Goal: Task Accomplishment & Management: Use online tool/utility

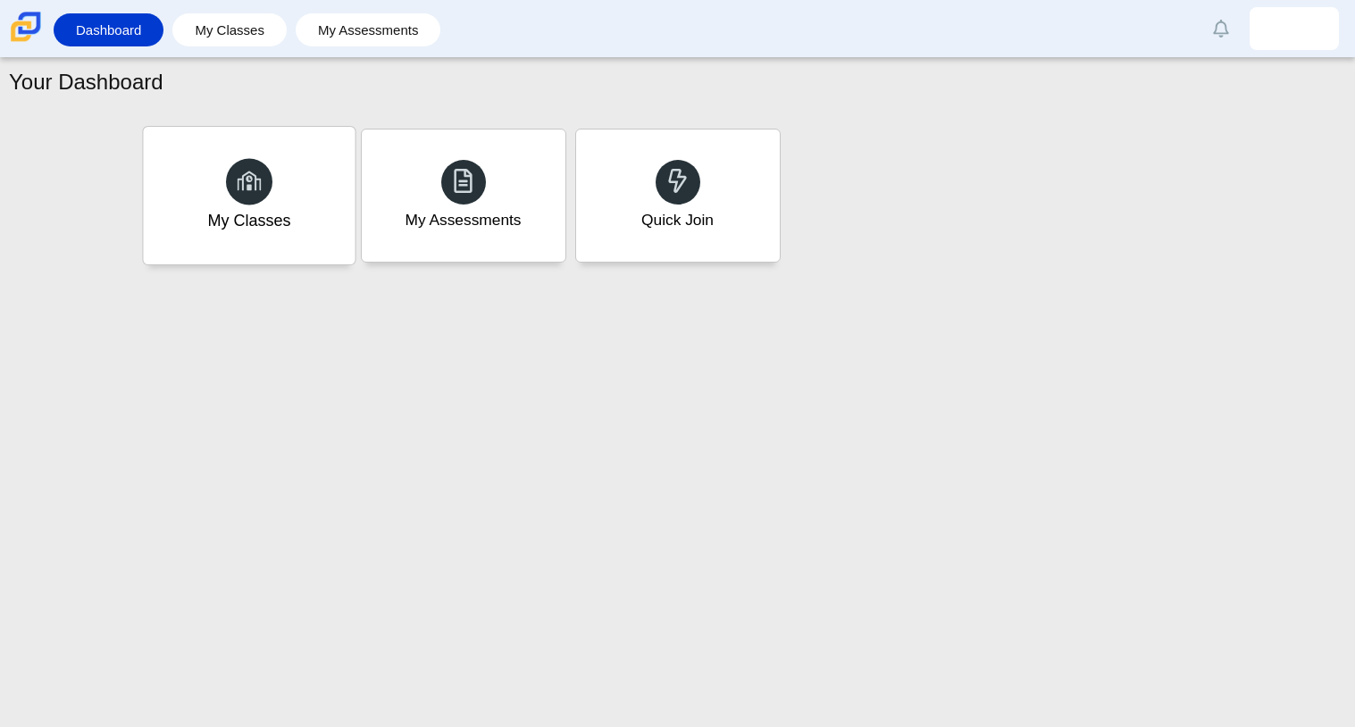
click at [297, 168] on div "My Classes" at bounding box center [249, 196] width 212 height 138
click at [630, 190] on div "Quick Join" at bounding box center [678, 196] width 212 height 138
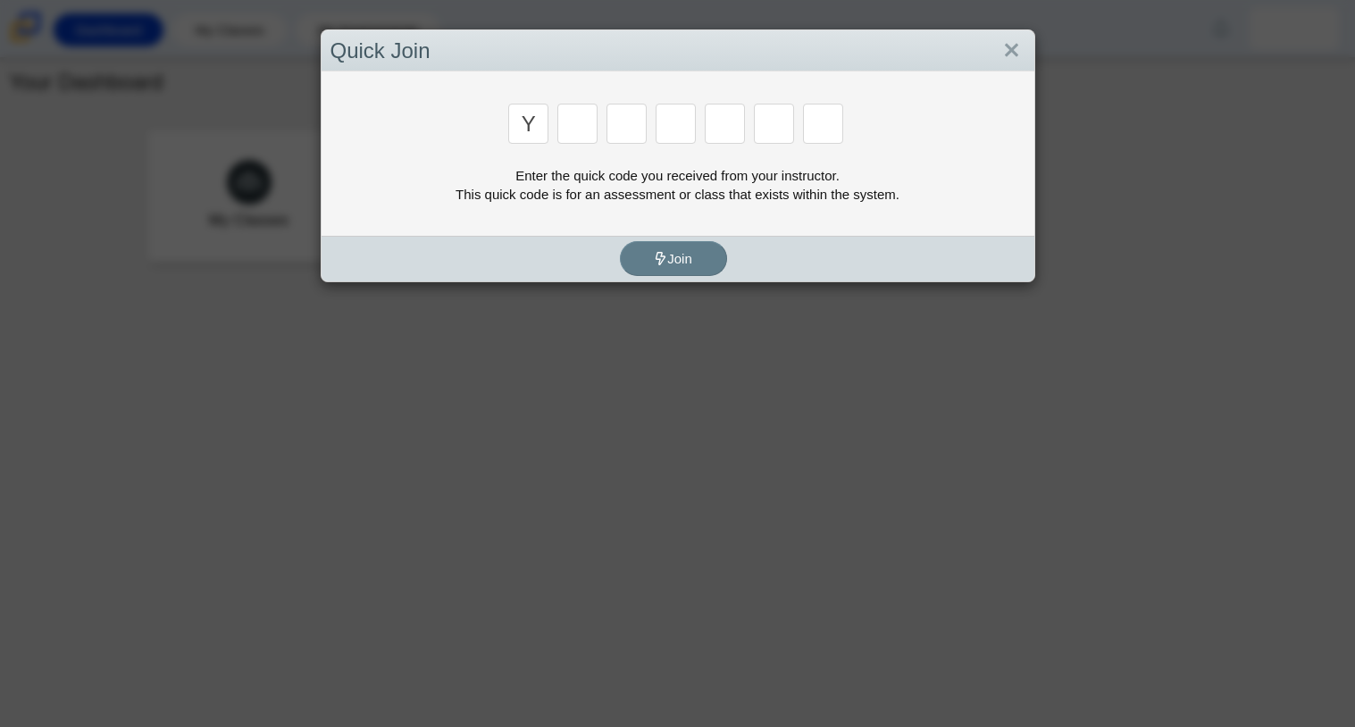
type input "y"
type input "3"
type input "k"
type input "e"
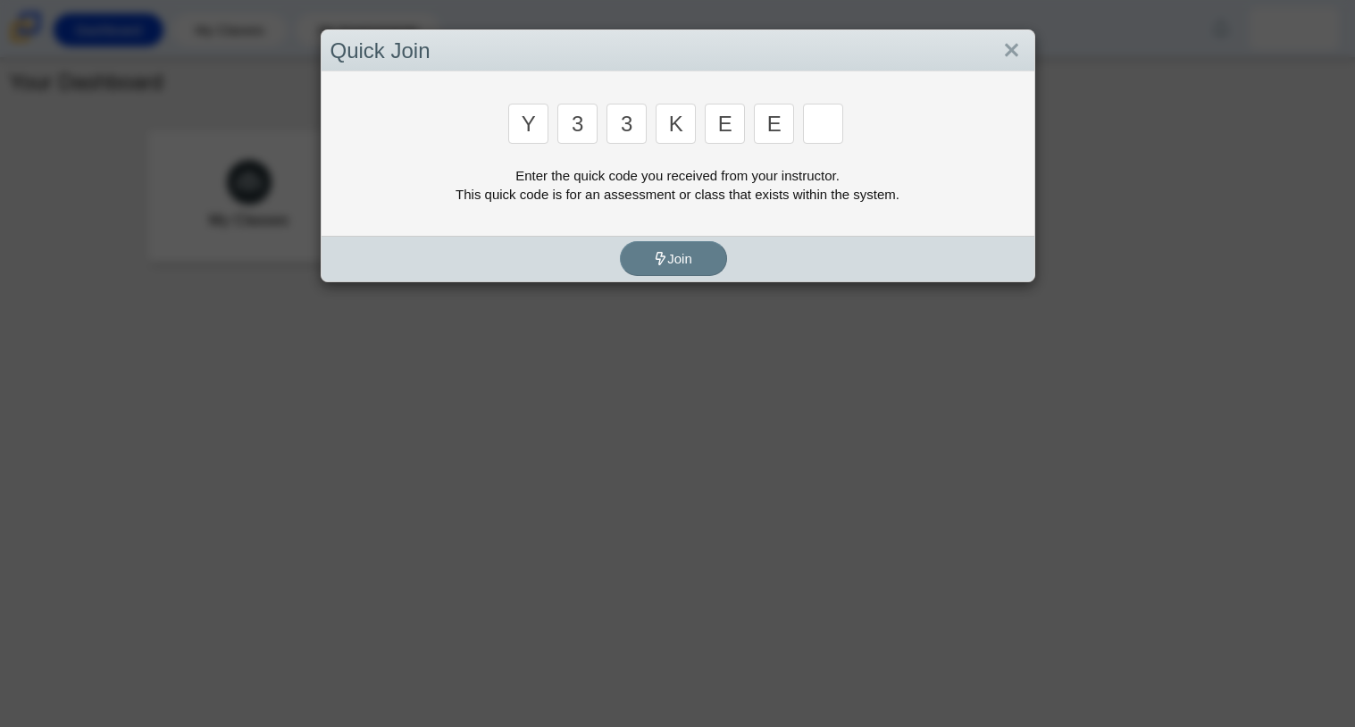
type input "e"
type input "4"
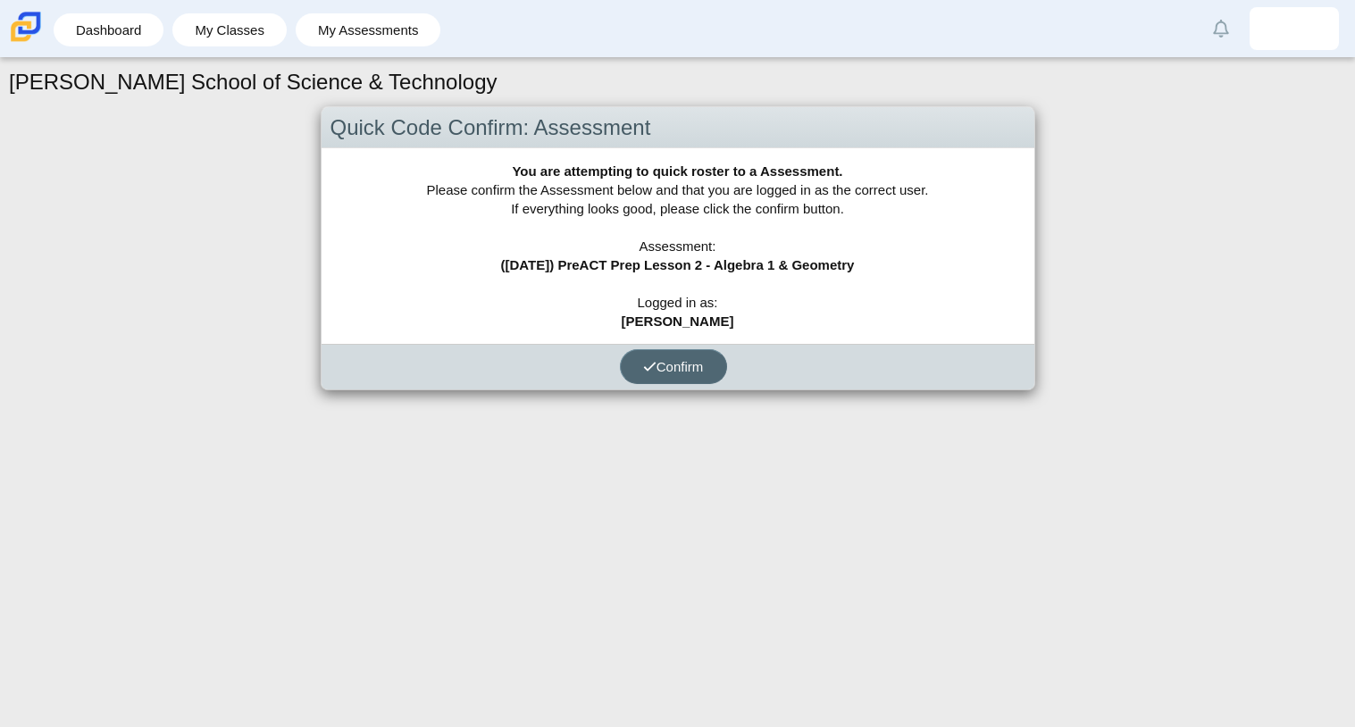
click at [675, 356] on button "Confirm" at bounding box center [673, 366] width 107 height 35
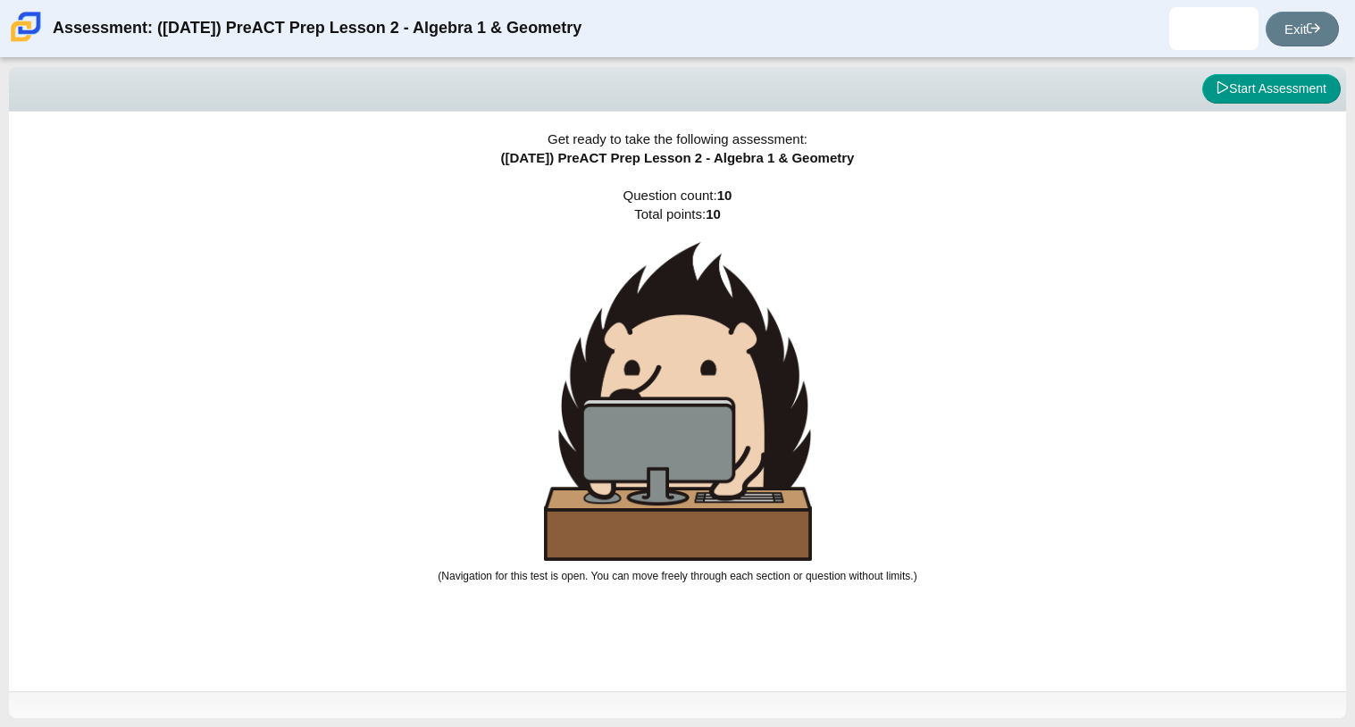
click at [1241, 70] on div "Viewing Question 0 of 10 in Pacing Mode Start Assessment" at bounding box center [677, 89] width 1337 height 45
click at [1252, 94] on button "Start Assessment" at bounding box center [1271, 89] width 138 height 30
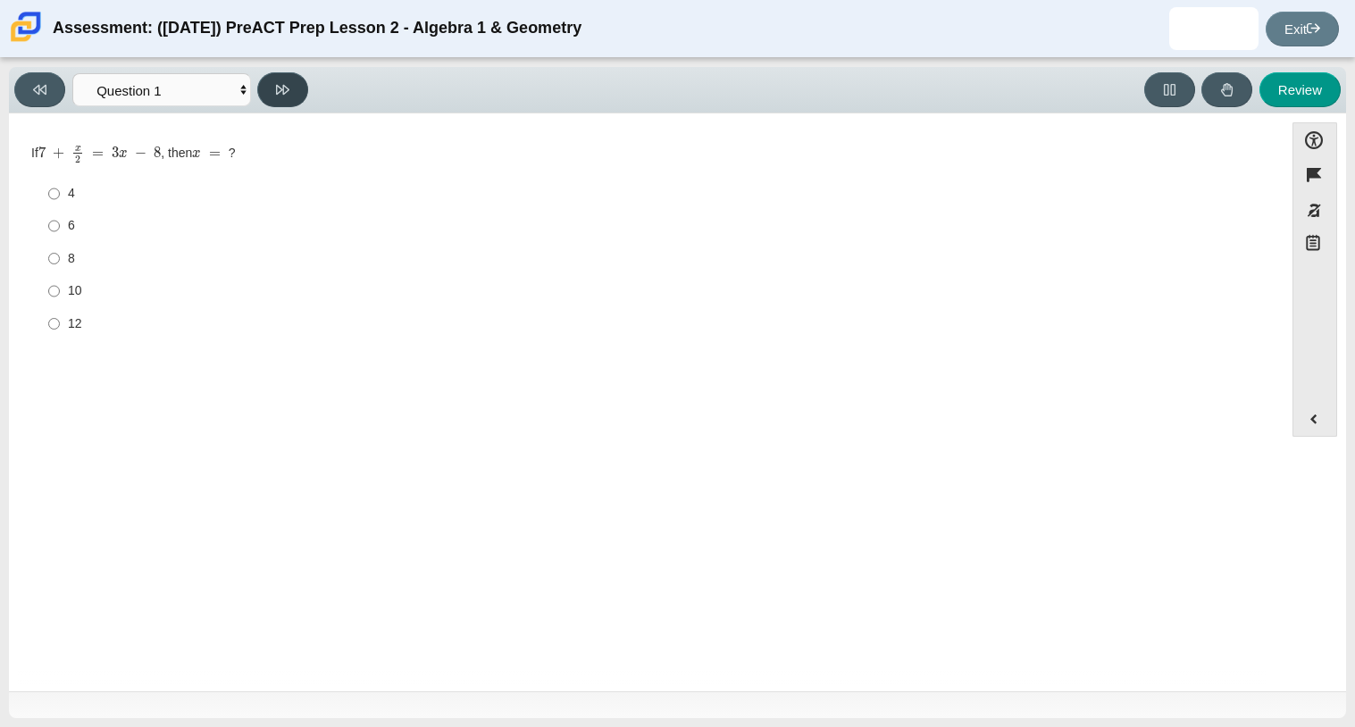
click at [272, 105] on button at bounding box center [282, 89] width 51 height 35
click at [24, 91] on button at bounding box center [39, 89] width 51 height 35
click at [281, 83] on icon at bounding box center [282, 89] width 13 height 13
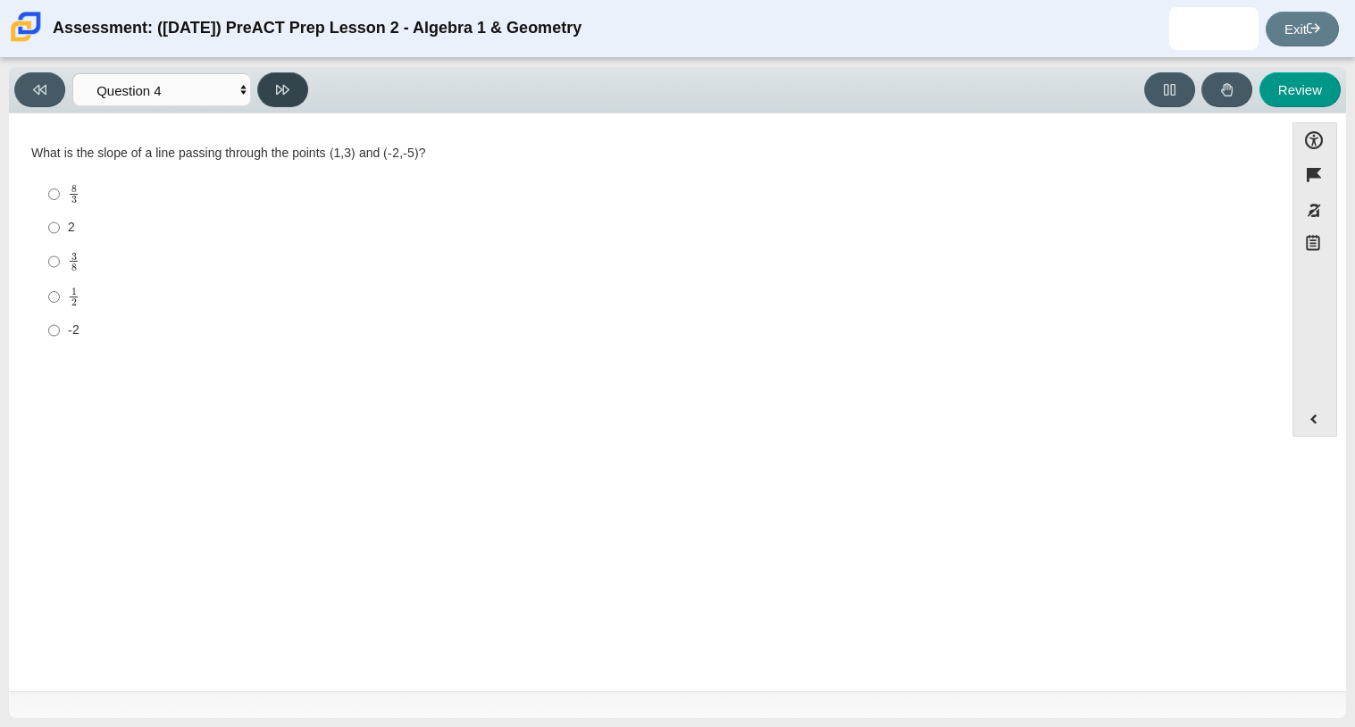
click at [281, 83] on icon at bounding box center [282, 89] width 13 height 13
click at [19, 88] on button at bounding box center [39, 89] width 51 height 35
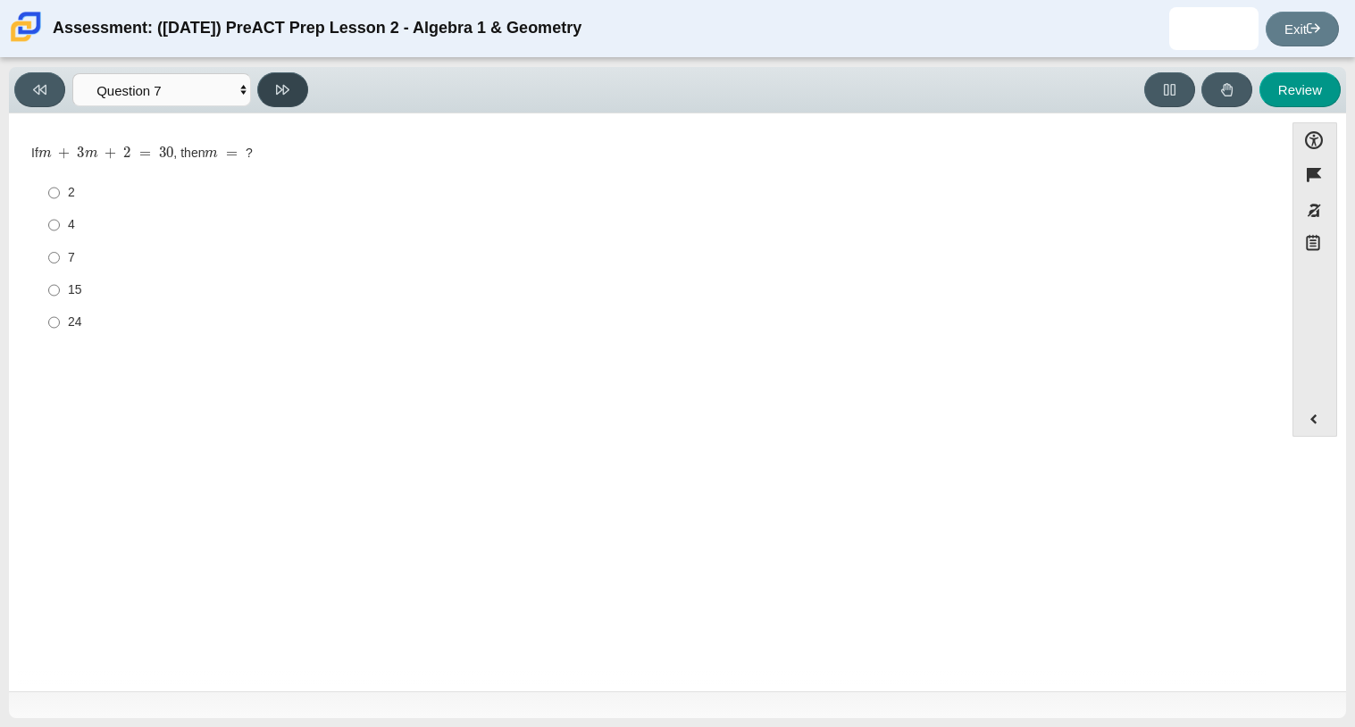
click at [282, 100] on button at bounding box center [282, 89] width 51 height 35
click at [264, 80] on button at bounding box center [282, 89] width 51 height 35
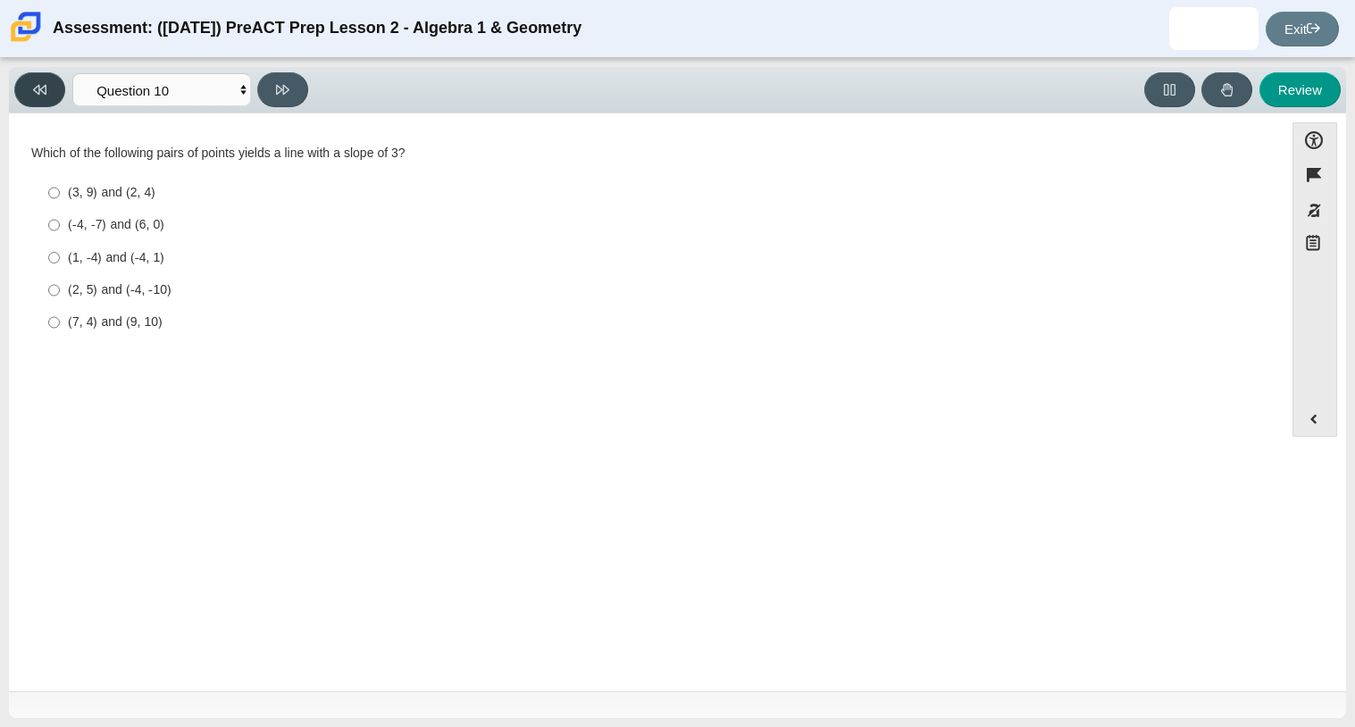
click at [23, 86] on button at bounding box center [39, 89] width 51 height 35
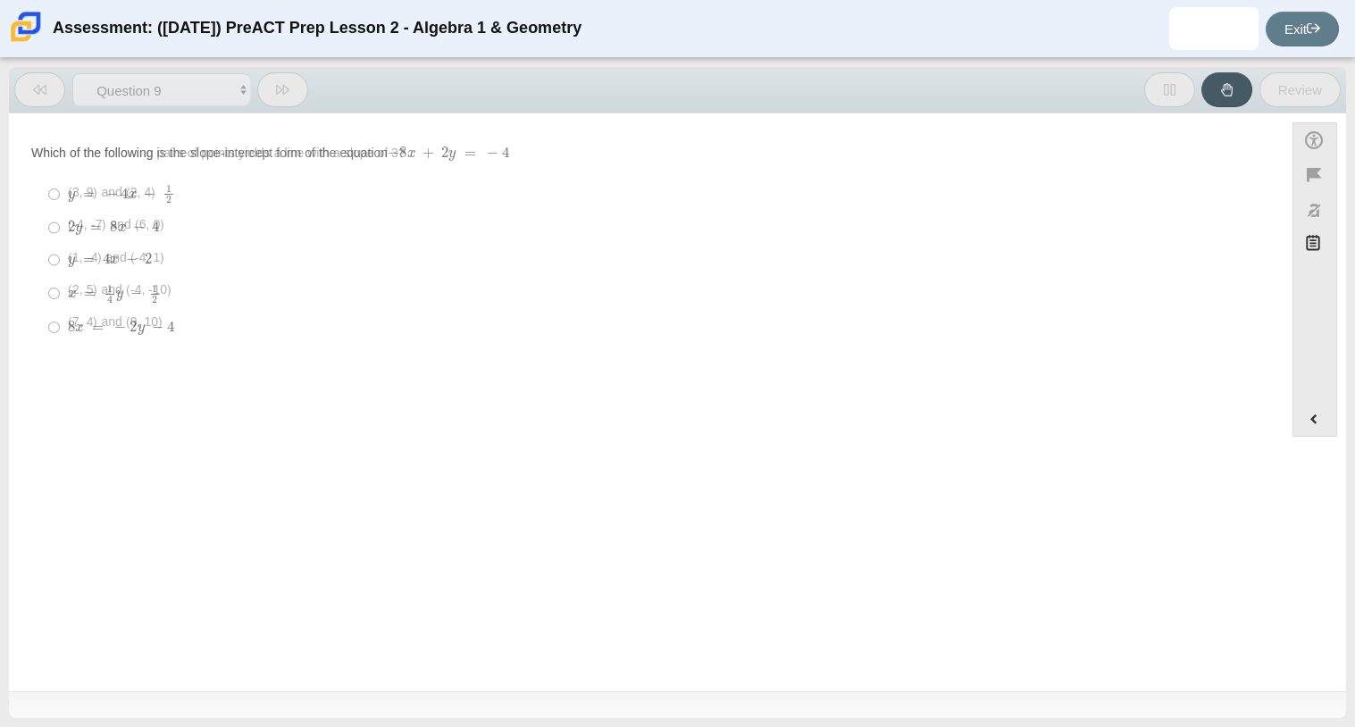
click at [23, 86] on button at bounding box center [39, 89] width 51 height 35
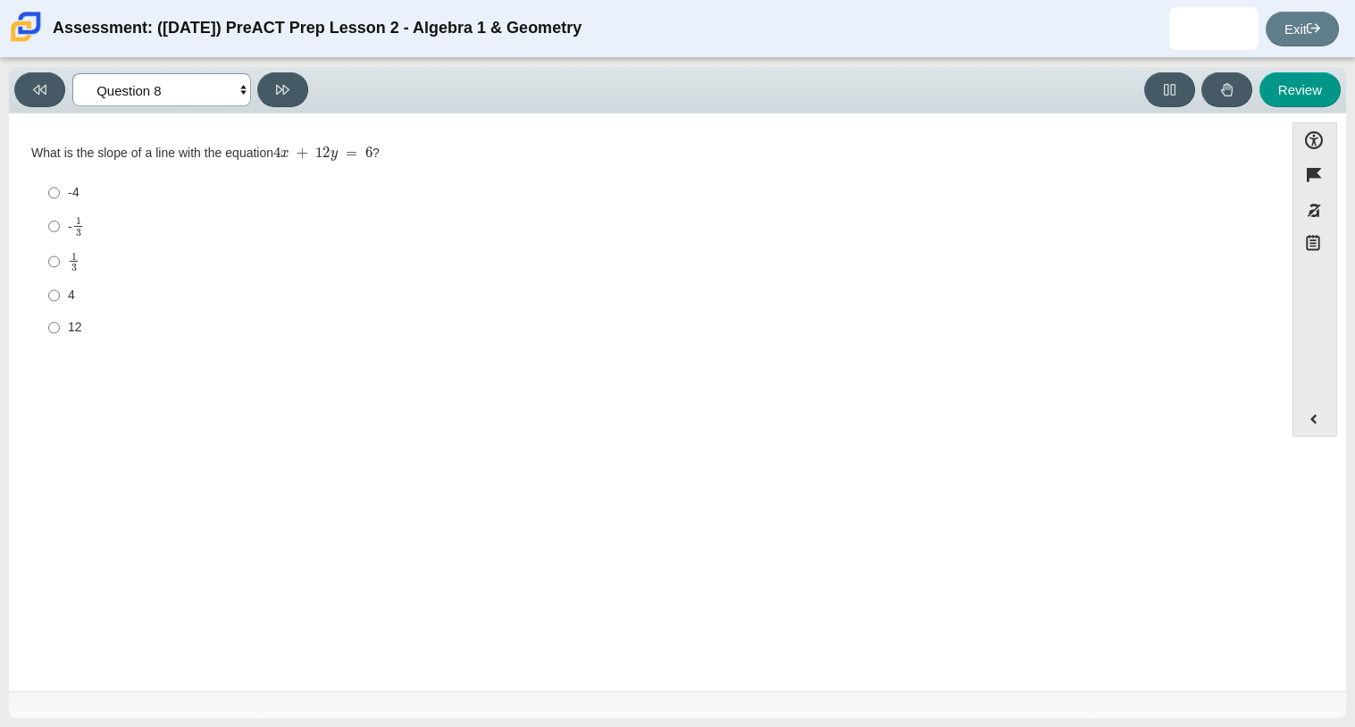
click at [101, 78] on select "Questions Question 1 Question 2 Question 3 Question 4 Question 5 Question 6 Que…" at bounding box center [161, 89] width 179 height 33
click at [72, 73] on select "Questions Question 1 Question 2 Question 3 Question 4 Question 5 Question 6 Que…" at bounding box center [161, 89] width 179 height 33
click at [56, 86] on button at bounding box center [39, 89] width 51 height 35
click at [266, 90] on button at bounding box center [282, 89] width 51 height 35
click at [302, 87] on button at bounding box center [282, 89] width 51 height 35
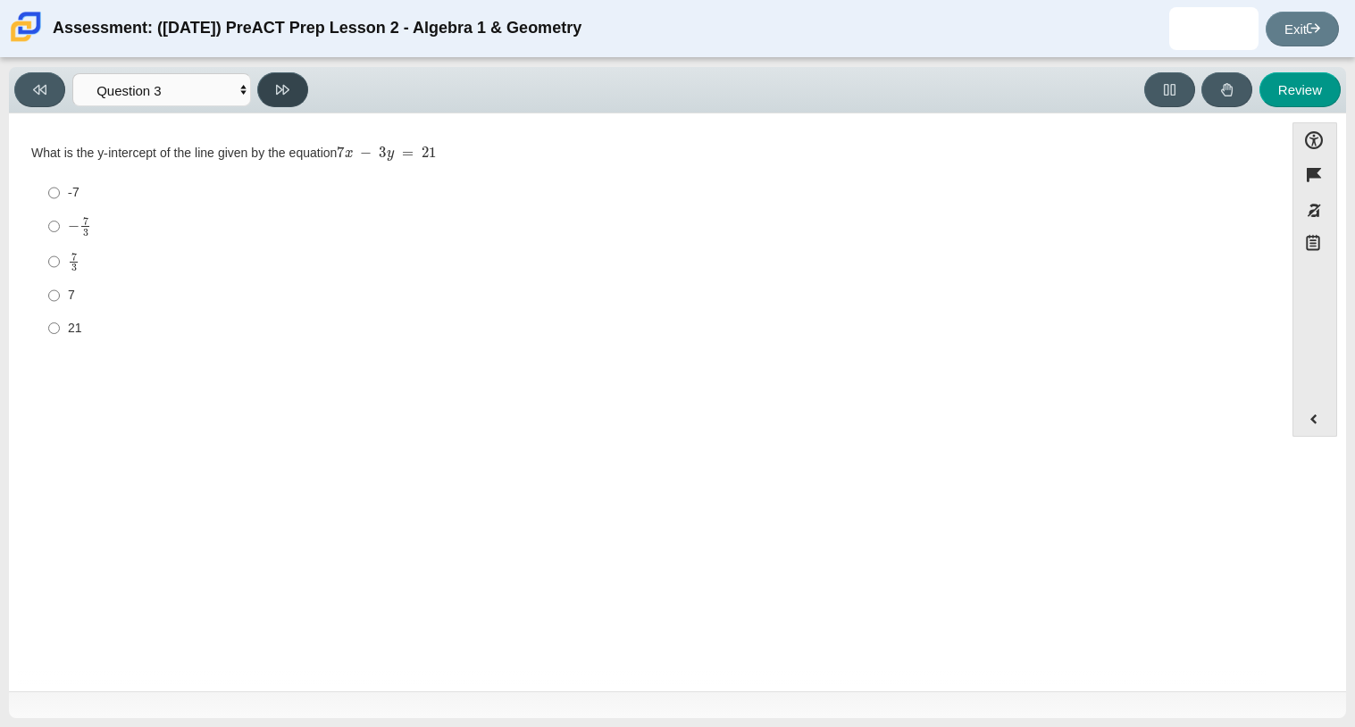
select select "ed62e223-81bd-4cbf-ab48-ab975844bd1f"
click at [59, 188] on label "8 3 8 thirds" at bounding box center [648, 194] width 1224 height 35
click at [59, 188] on input "8 3 8 thirds" at bounding box center [54, 194] width 12 height 35
radio input "true"
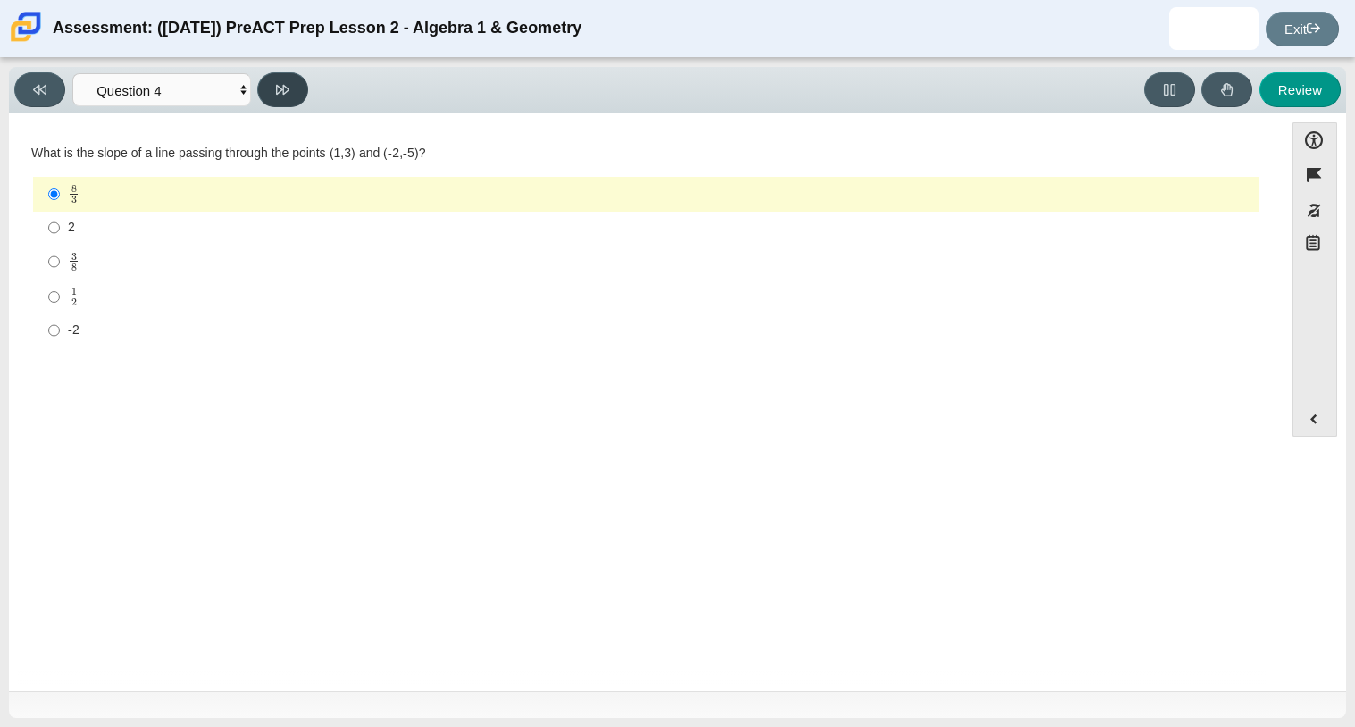
click at [297, 102] on button at bounding box center [282, 89] width 51 height 35
select select "ec95ace6-bebc-42b8-9428-40567494d4da"
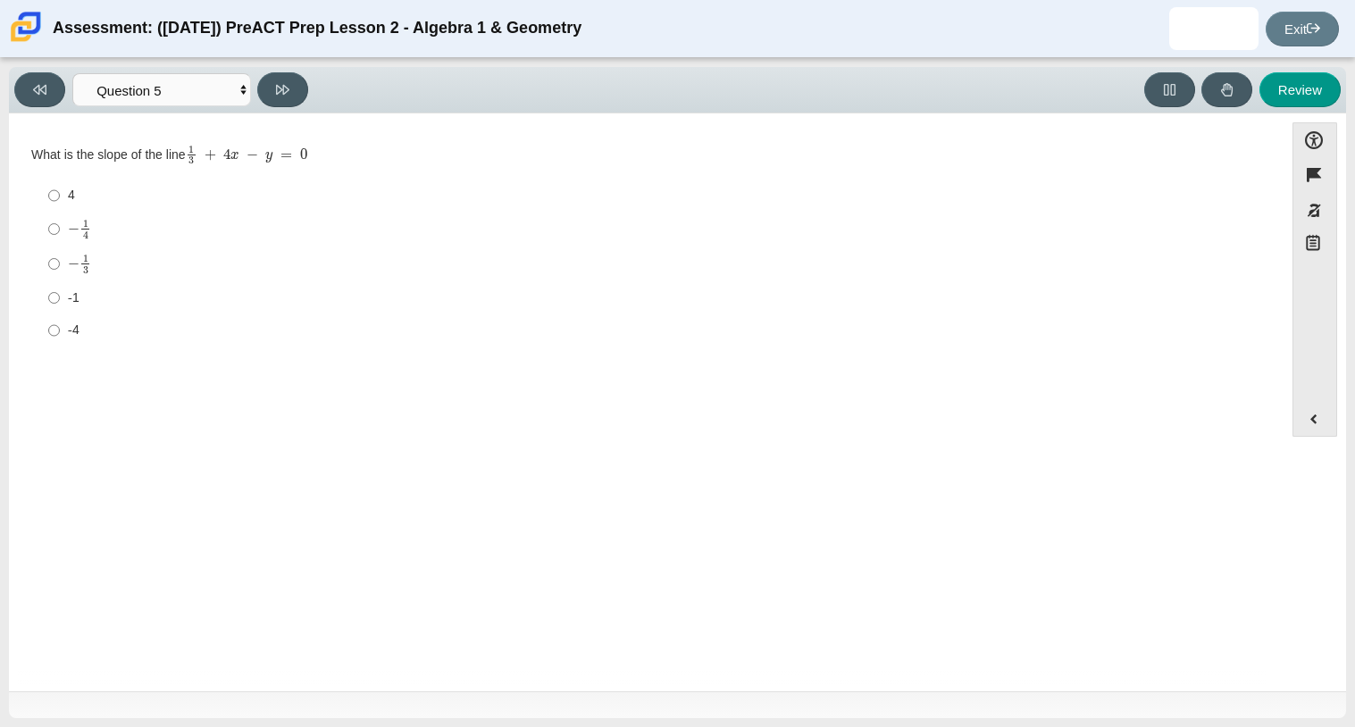
click at [1316, 47] on div "Javier Ibarra Student ibarraj28@carmenhighschool.org Exit" at bounding box center [1249, 28] width 179 height 43
click at [1312, 42] on link "Exit" at bounding box center [1302, 29] width 73 height 35
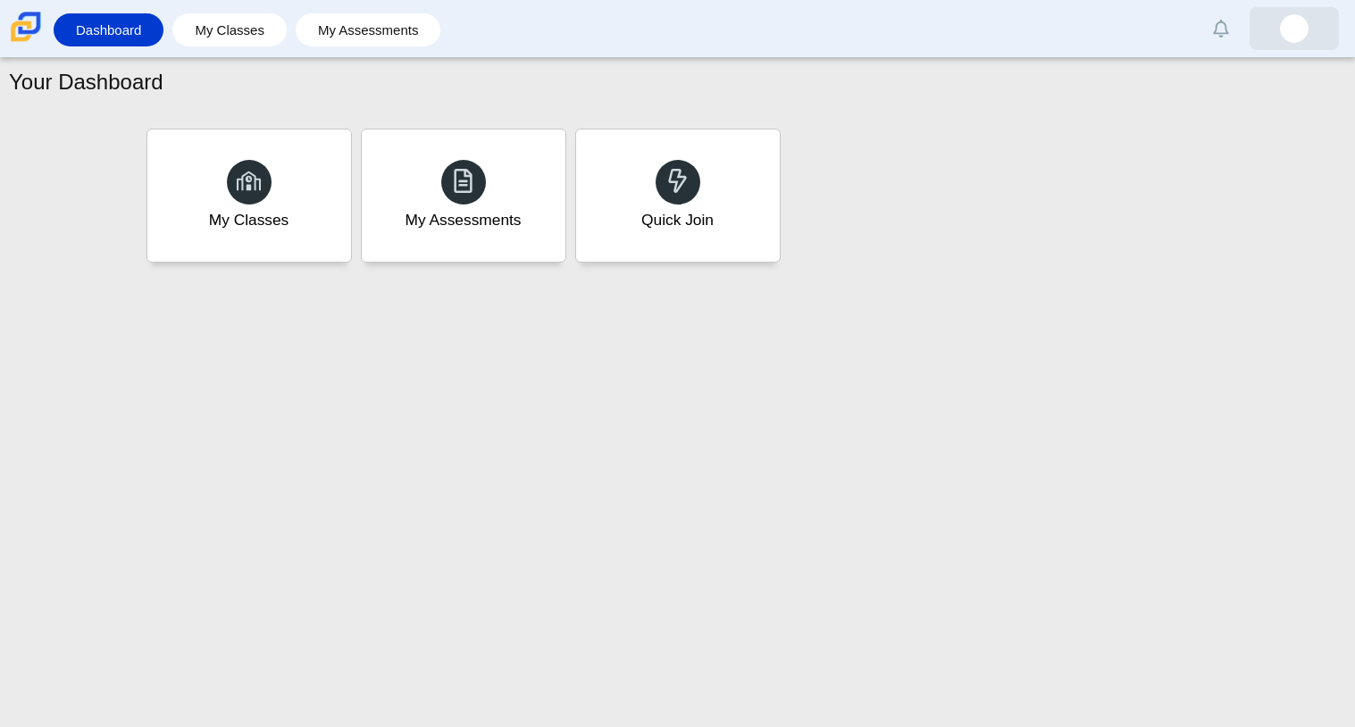
click at [1306, 28] on img at bounding box center [1294, 28] width 29 height 29
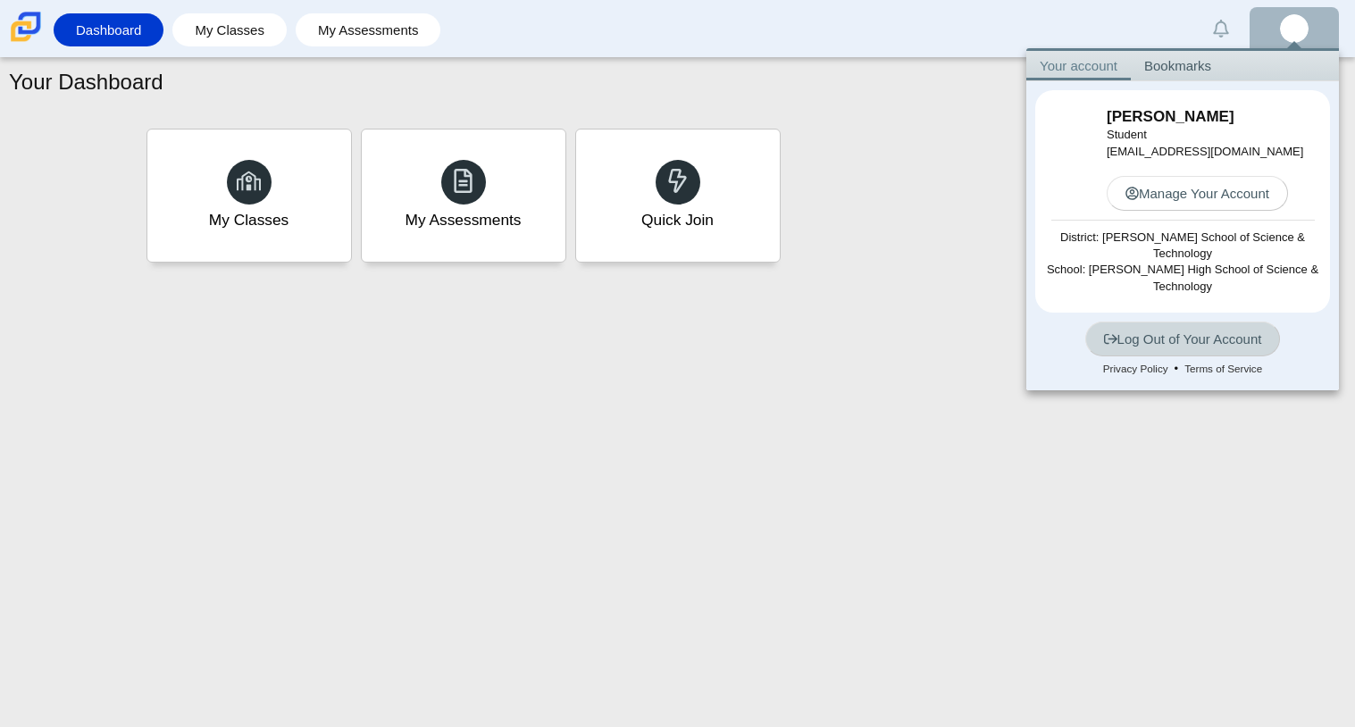
click at [1151, 329] on link "Log Out of Your Account" at bounding box center [1183, 339] width 196 height 35
